Goal: Communication & Community: Share content

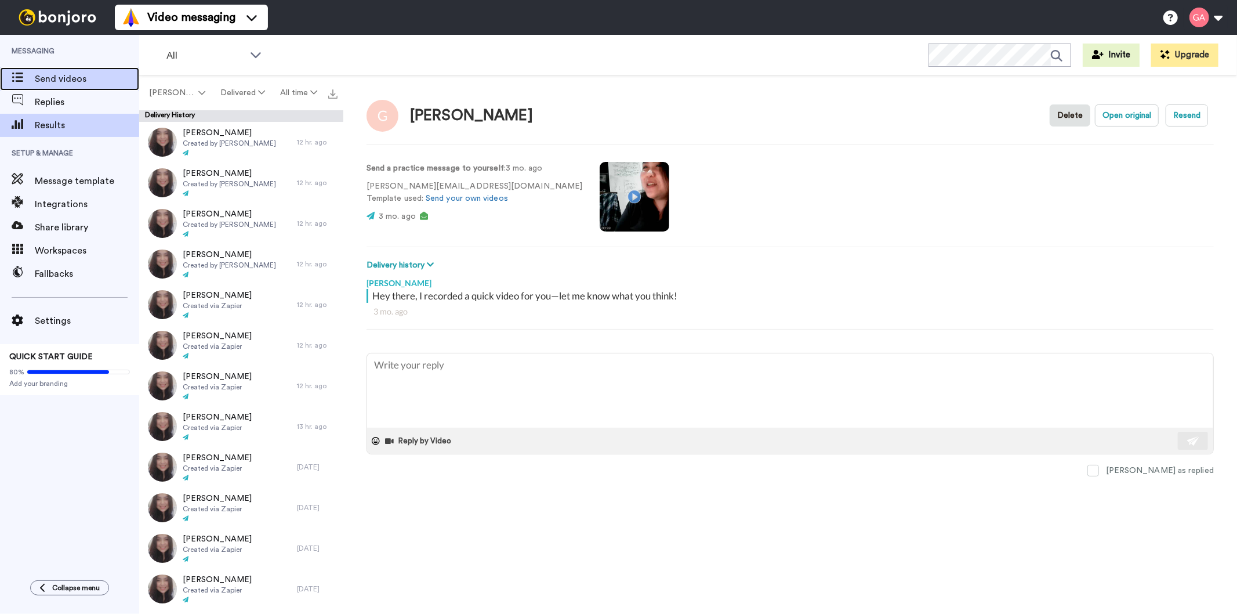
click at [80, 79] on span "Send videos" at bounding box center [87, 79] width 104 height 14
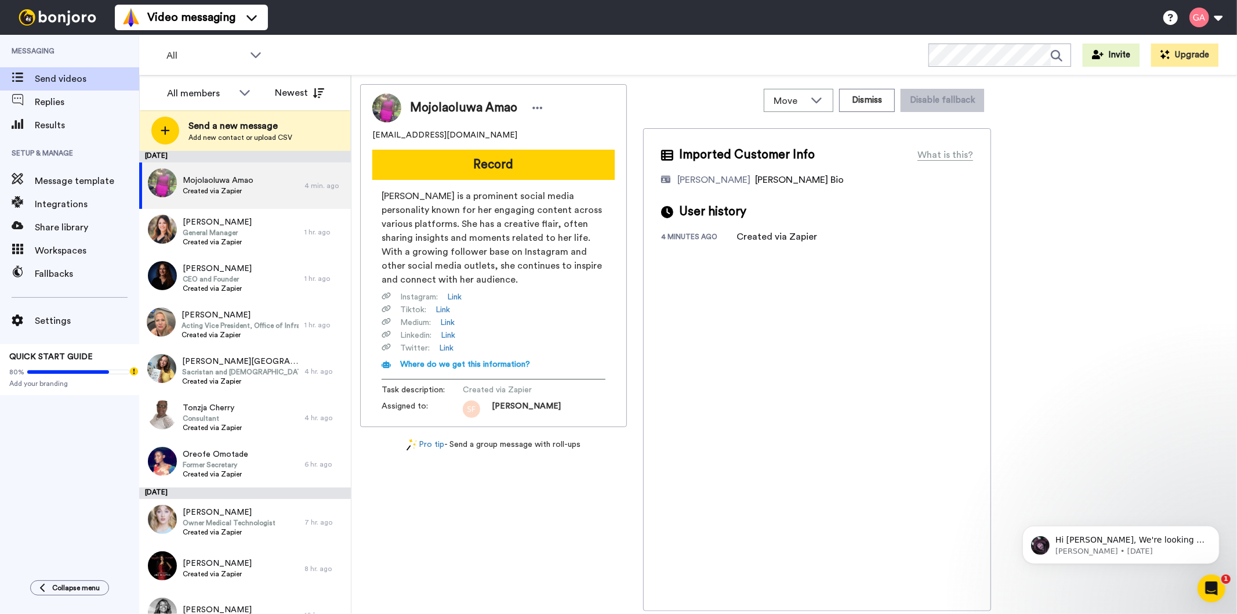
click at [55, 495] on div "Messaging Send videos Replies Results Setup & Manage Message template Integrati…" at bounding box center [69, 301] width 139 height 533
click at [490, 557] on div "Mojolaoluwa Amao mojolaoluwa74@gmail.com Record Mojolaoluwa Amao is a prominent…" at bounding box center [493, 347] width 267 height 527
click at [30, 445] on div "Messaging Send videos Replies Results Setup & Manage Message template Integrati…" at bounding box center [69, 301] width 139 height 533
click at [241, 228] on div "Tasha Byrd General Manager Created via Zapier" at bounding box center [221, 232] width 165 height 46
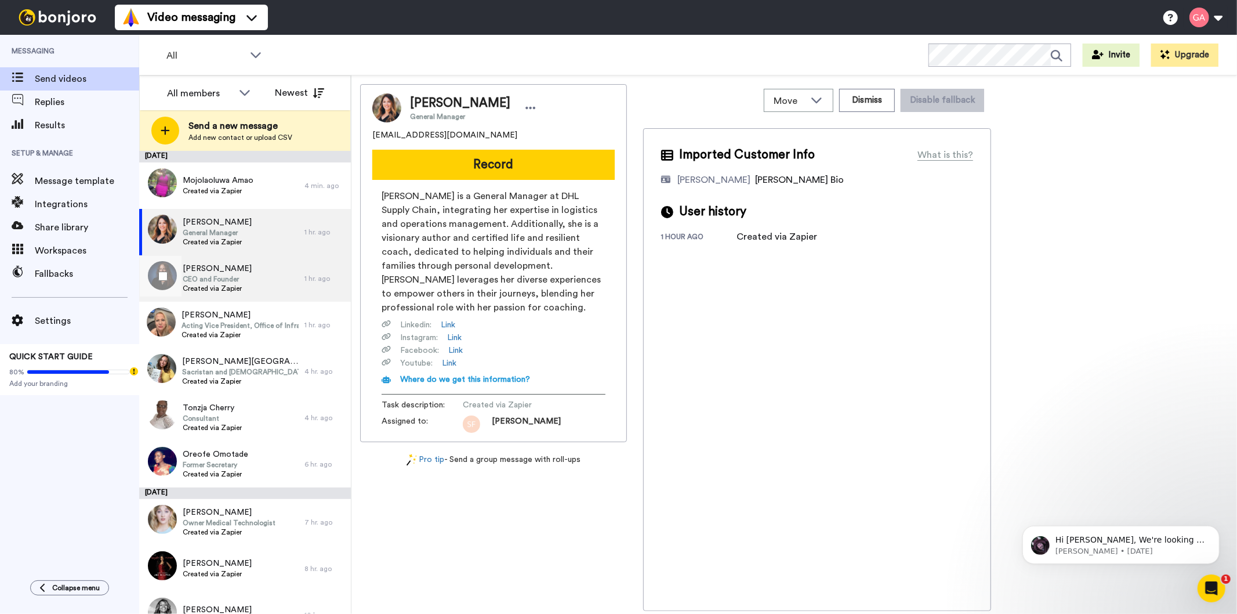
click at [256, 293] on div "Jennifer Njenga CEO and Founder Created via Zapier" at bounding box center [221, 278] width 165 height 46
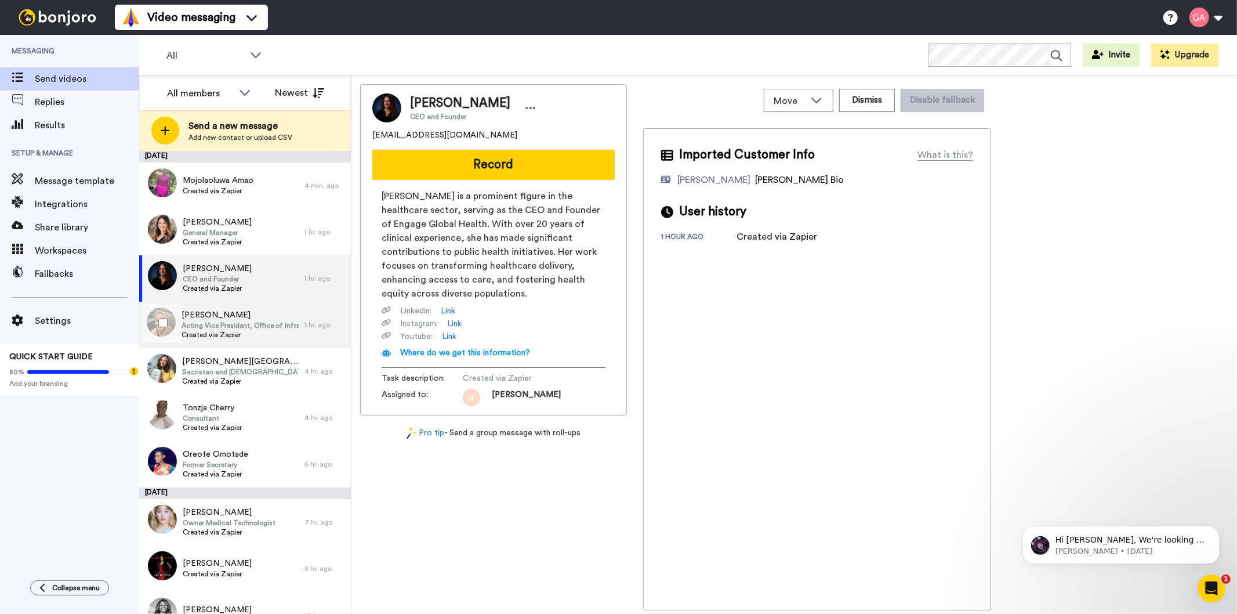
click at [248, 334] on span "Created via Zapier" at bounding box center [240, 334] width 117 height 9
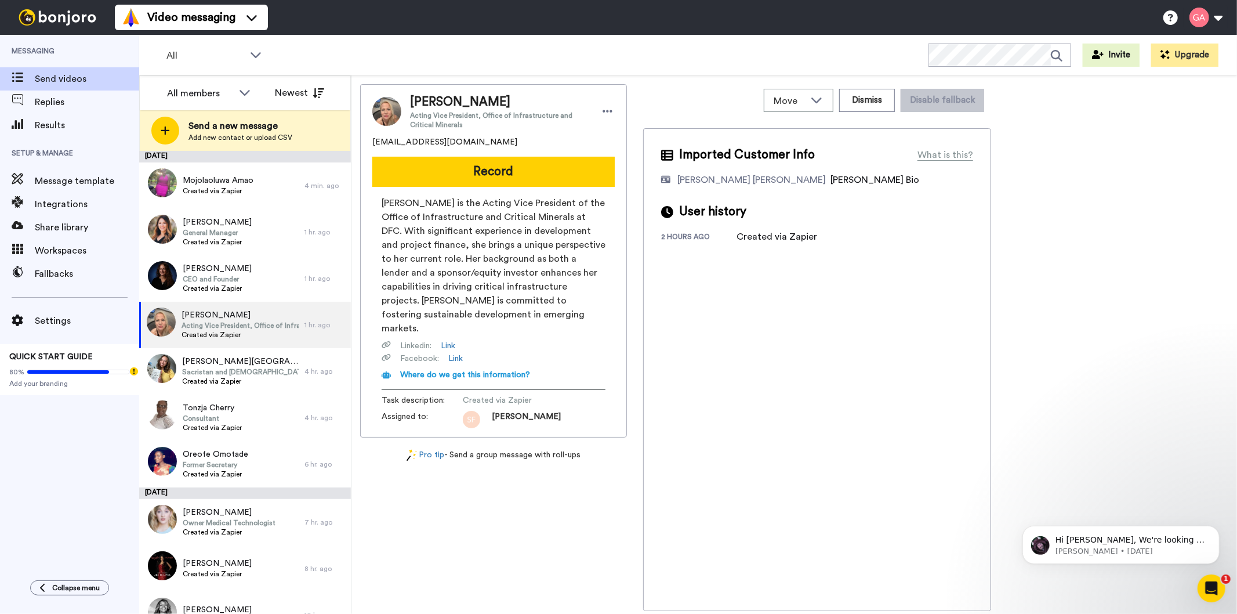
drag, startPoint x: 410, startPoint y: 101, endPoint x: 535, endPoint y: 105, distance: 124.7
click at [535, 105] on span "Danielle Montgomery" at bounding box center [499, 101] width 179 height 17
copy span "Danielle Montgomery"
click at [909, 495] on div "Imported Customer Info What is this? Gilda De Varon Amante Bonjoro Assignee Bio…" at bounding box center [817, 369] width 348 height 482
click at [456, 171] on button "Record" at bounding box center [493, 172] width 242 height 30
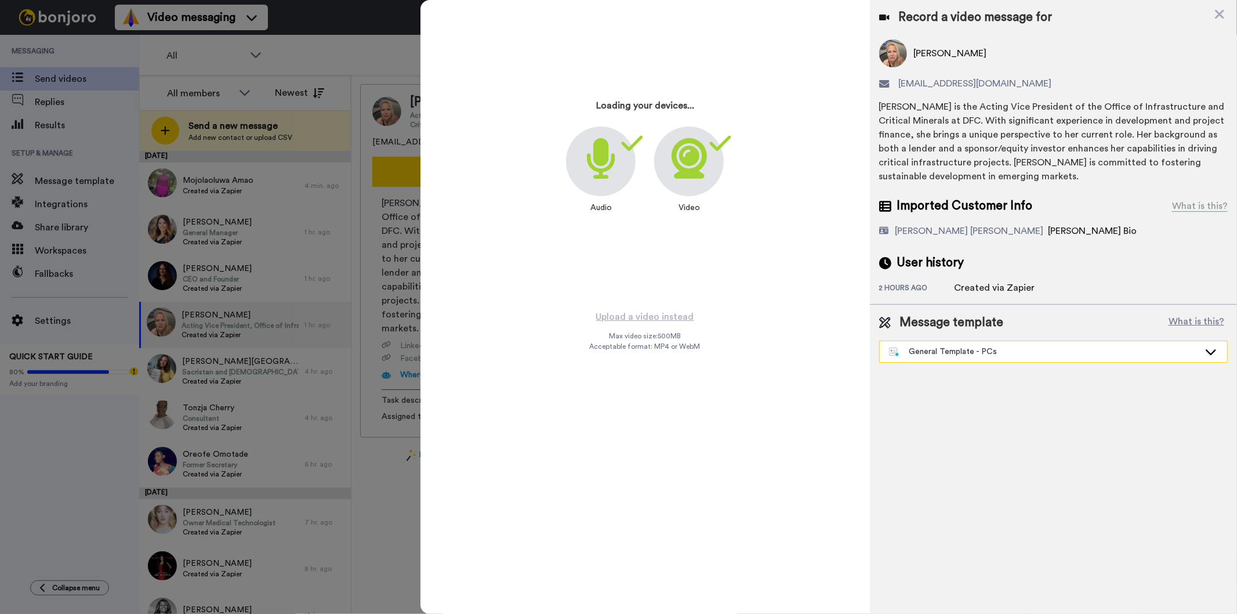
click at [975, 351] on div "General Template - PCs" at bounding box center [1044, 352] width 310 height 12
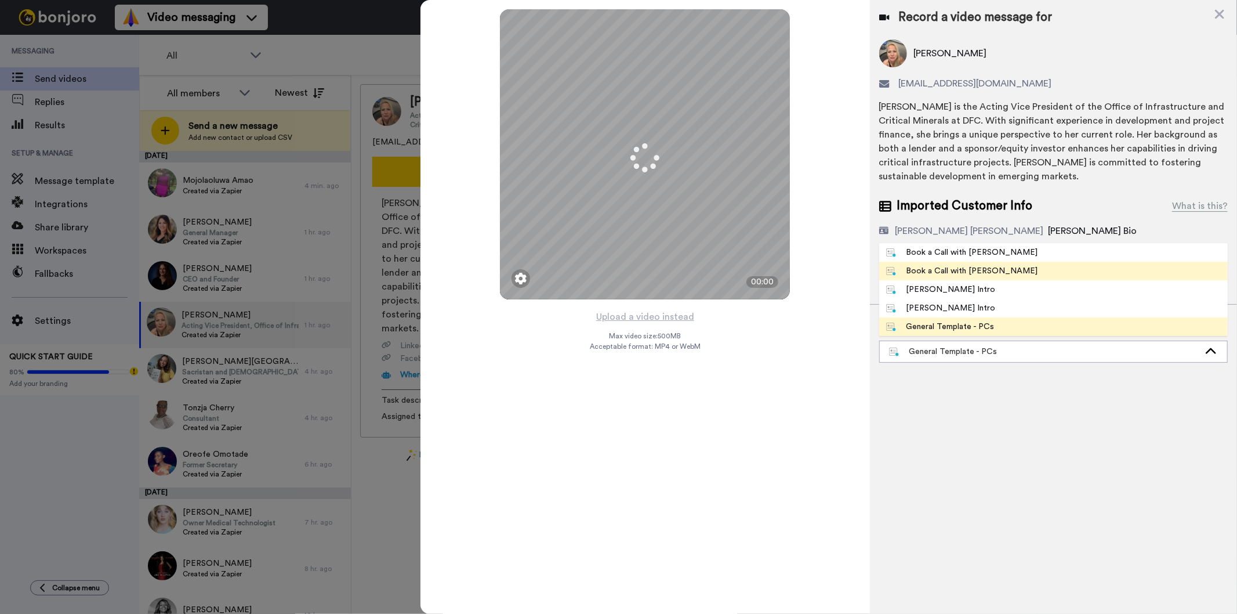
click at [997, 265] on li "Book a Call with Gilda" at bounding box center [1053, 271] width 349 height 19
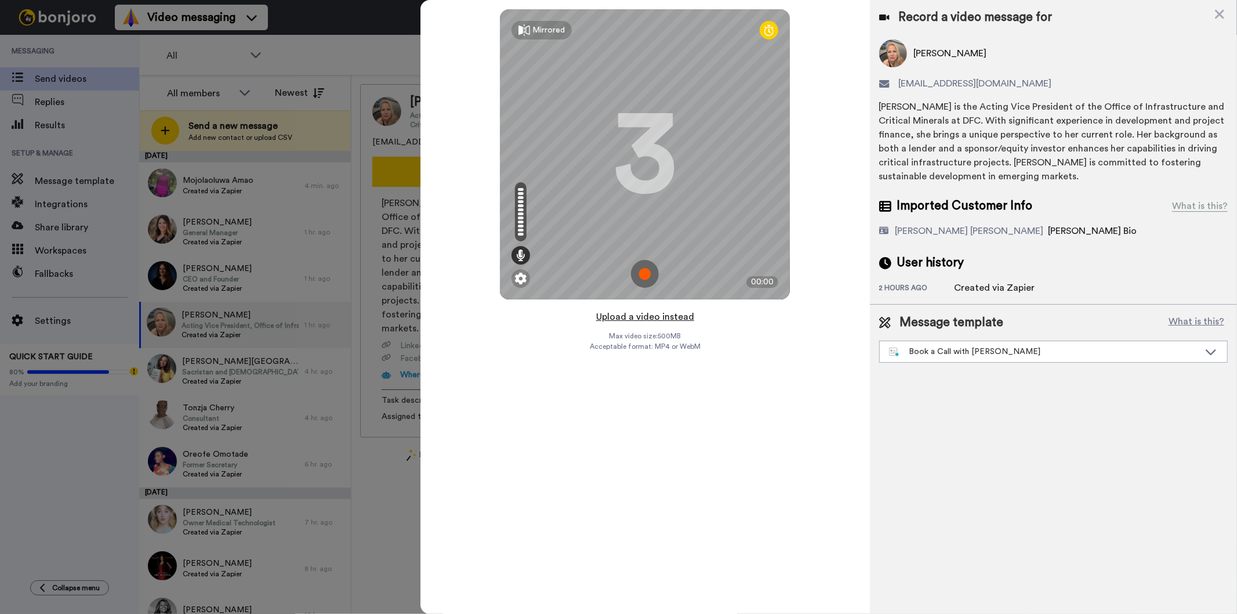
click at [674, 314] on button "Upload a video instead" at bounding box center [645, 316] width 105 height 15
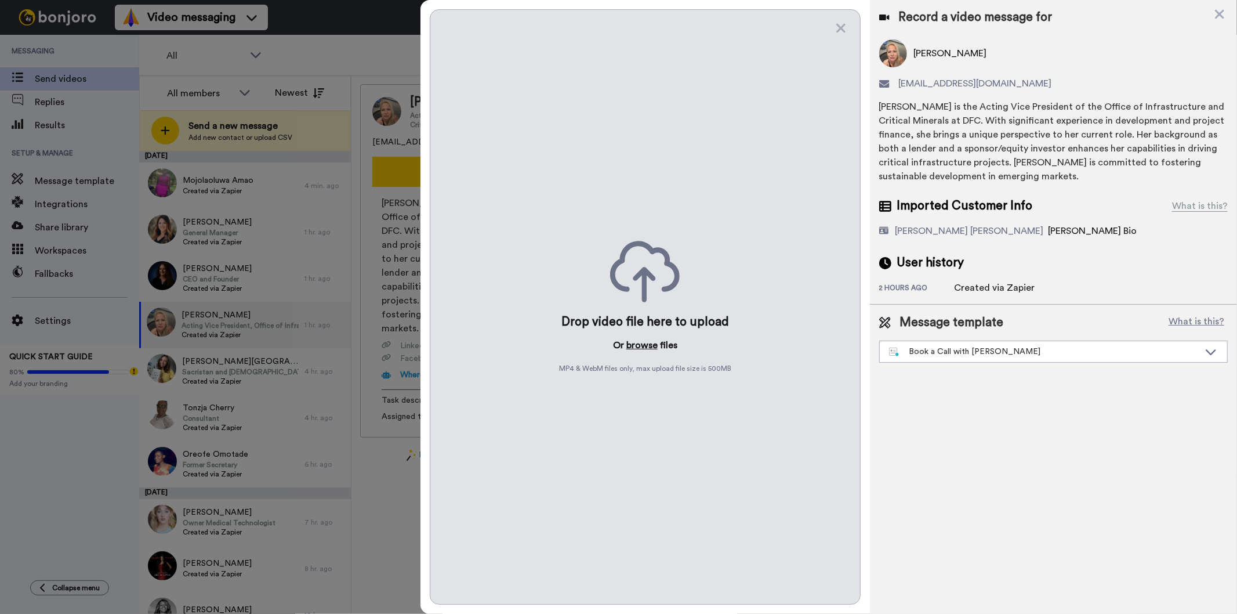
click at [648, 340] on button "browse" at bounding box center [641, 345] width 31 height 14
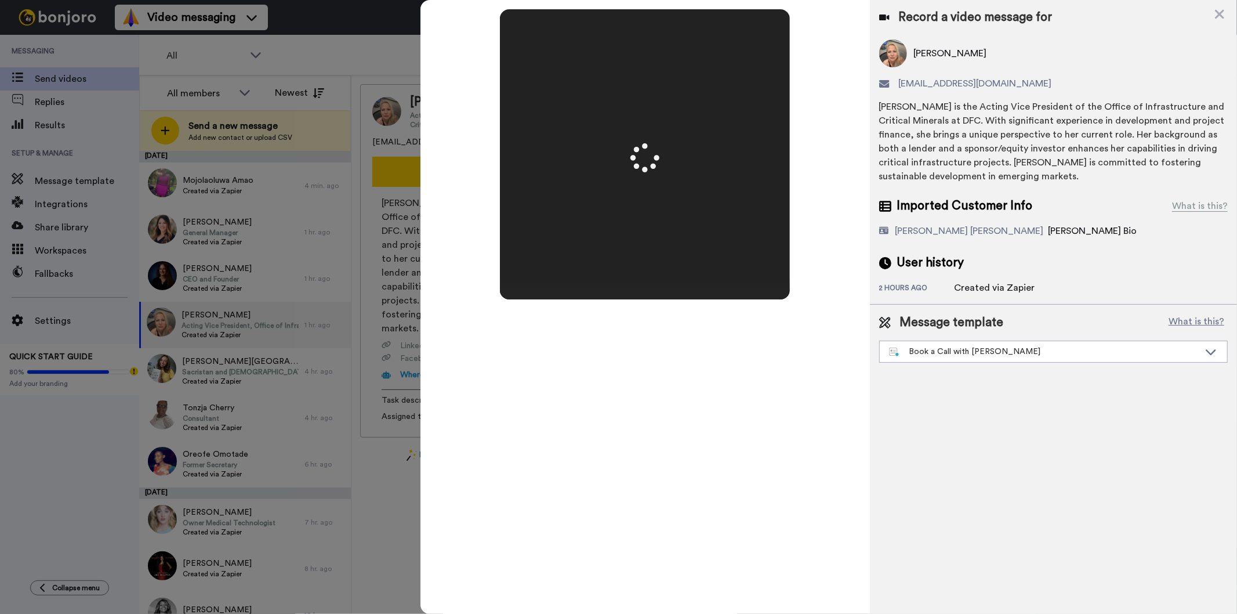
drag, startPoint x: 1011, startPoint y: 54, endPoint x: 906, endPoint y: 55, distance: 105.0
click at [906, 55] on div "Danielle Montgomery" at bounding box center [1053, 53] width 349 height 28
copy div "Danielle Montgomery"
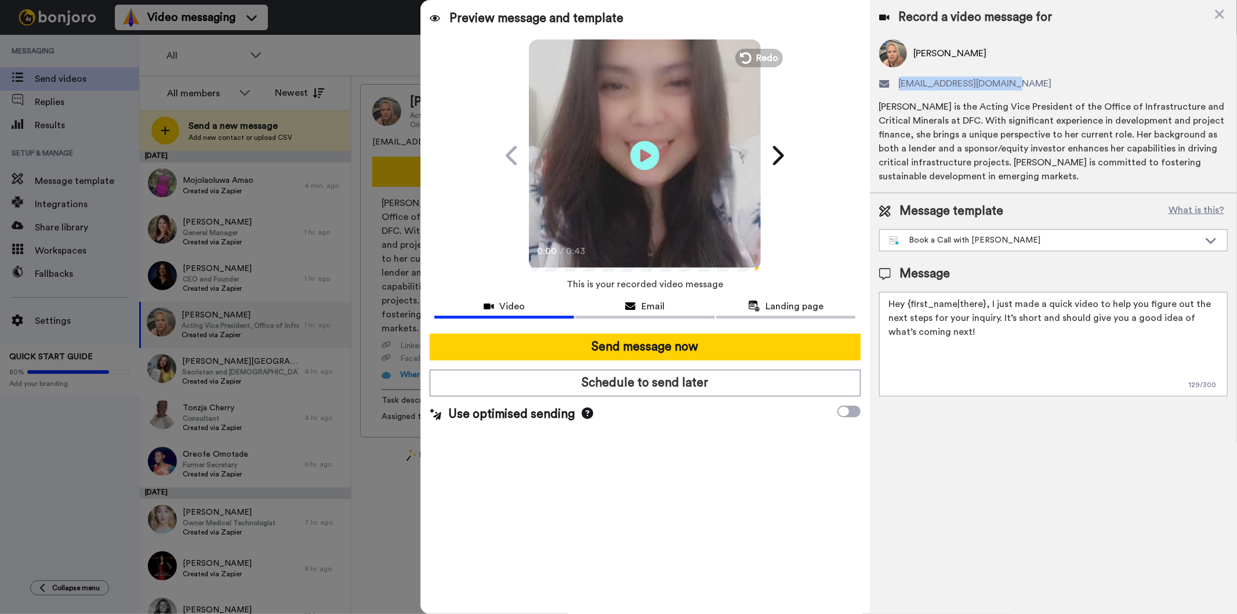
drag, startPoint x: 1039, startPoint y: 85, endPoint x: 888, endPoint y: 87, distance: 150.8
click at [888, 87] on div "waterdam51015@yahoo.com" at bounding box center [1053, 84] width 349 height 14
copy div "waterdam51015@yahoo.com"
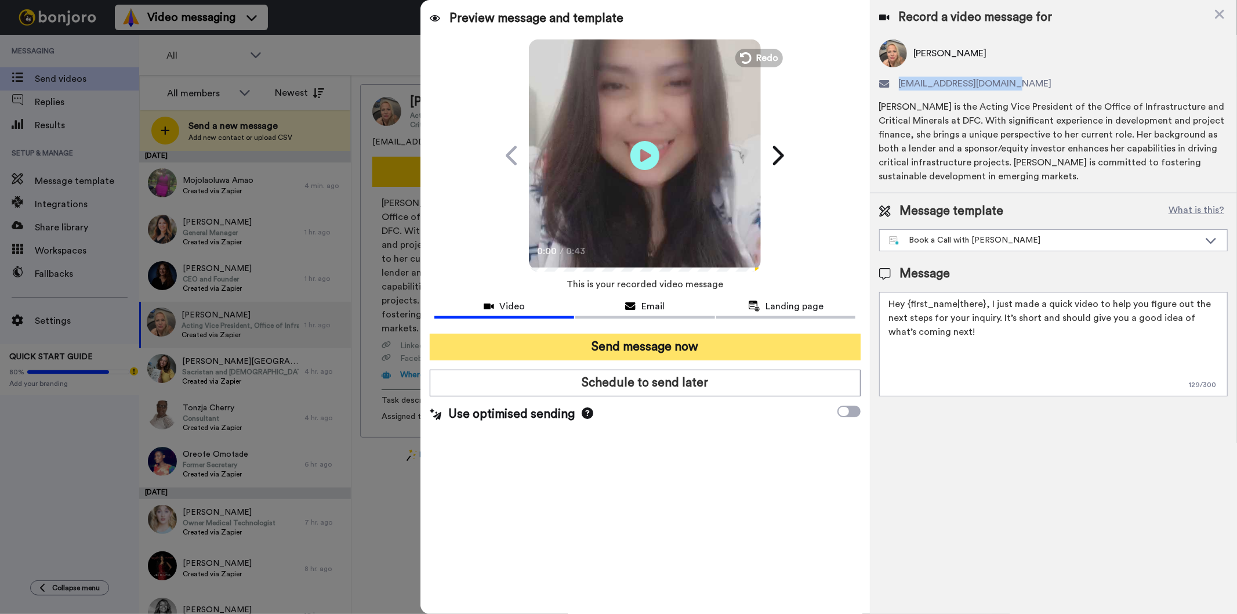
click at [799, 351] on button "Send message now" at bounding box center [645, 346] width 430 height 27
